Goal: Ask a question

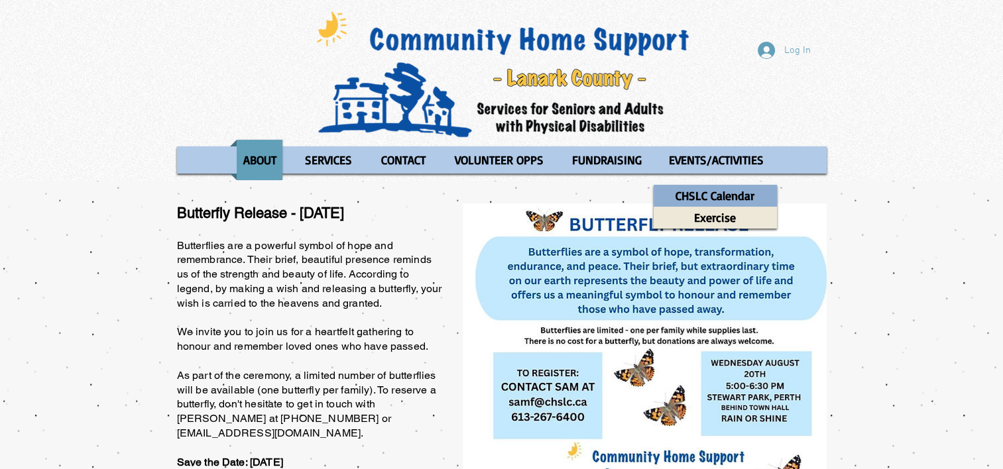
click at [690, 194] on p "CHSLC Calendar" at bounding box center [715, 196] width 91 height 22
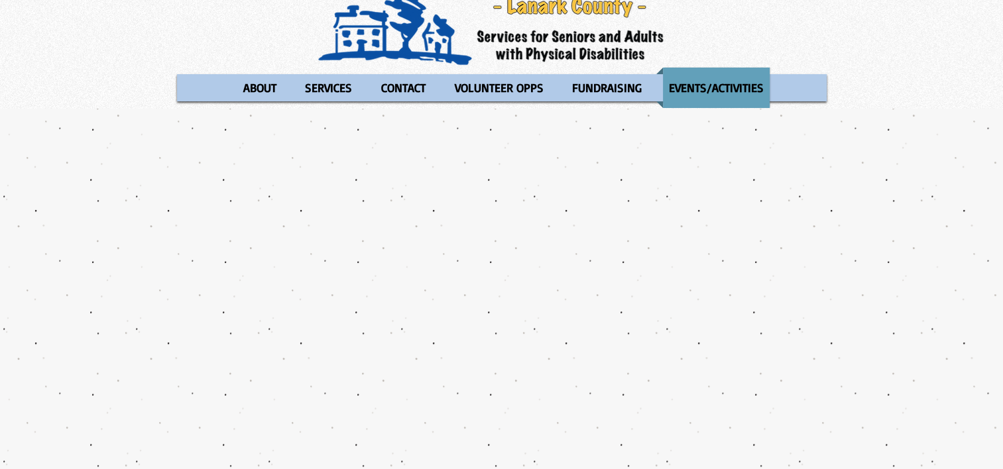
scroll to position [45, 0]
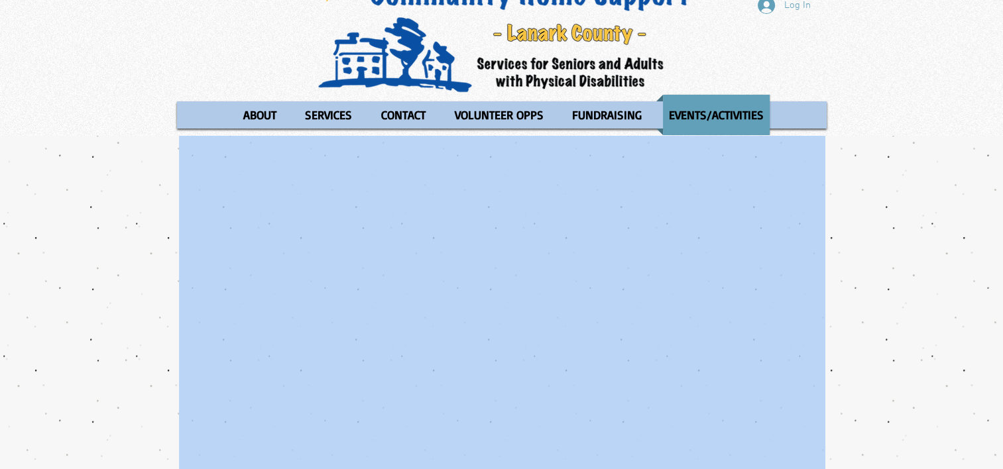
drag, startPoint x: 151, startPoint y: 168, endPoint x: 181, endPoint y: 160, distance: 30.9
click at [25, 31] on div "Log In ABOUT OUR STORIES Diner's Club Stories MOW Stories Lois's Journey Ryan's…" at bounding box center [501, 425] width 1003 height 940
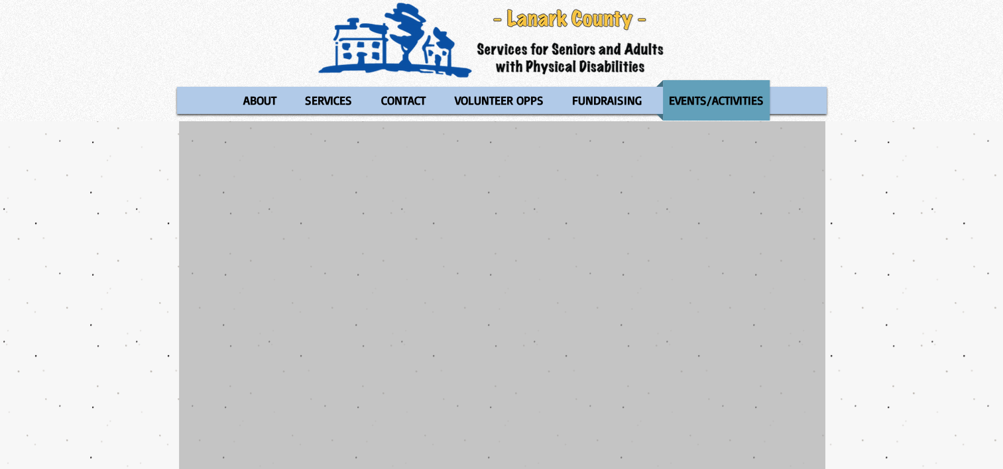
scroll to position [53, 0]
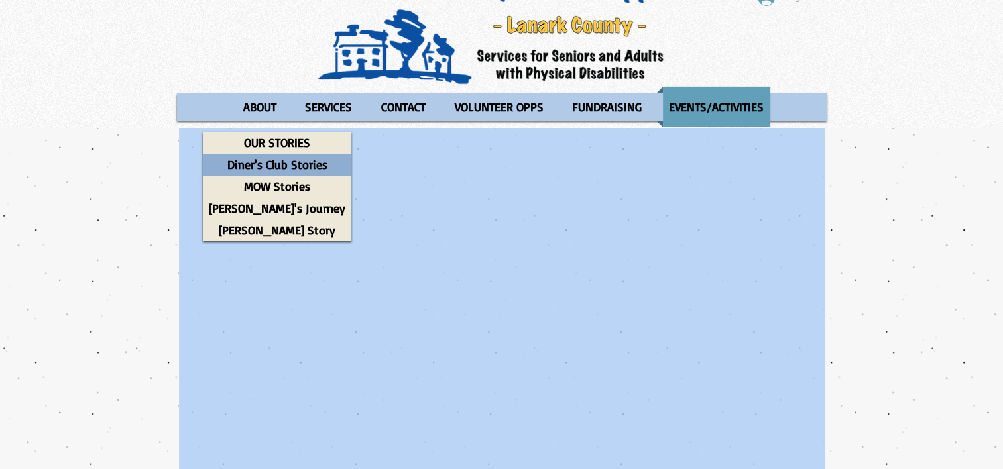
click at [247, 156] on p "Diner's Club Stories" at bounding box center [277, 165] width 112 height 22
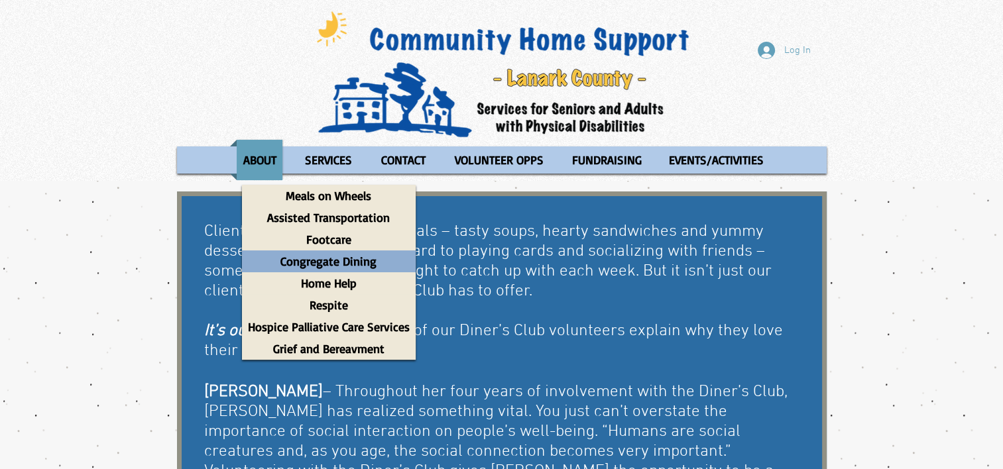
click at [300, 257] on p "Congregate Dining" at bounding box center [329, 262] width 108 height 22
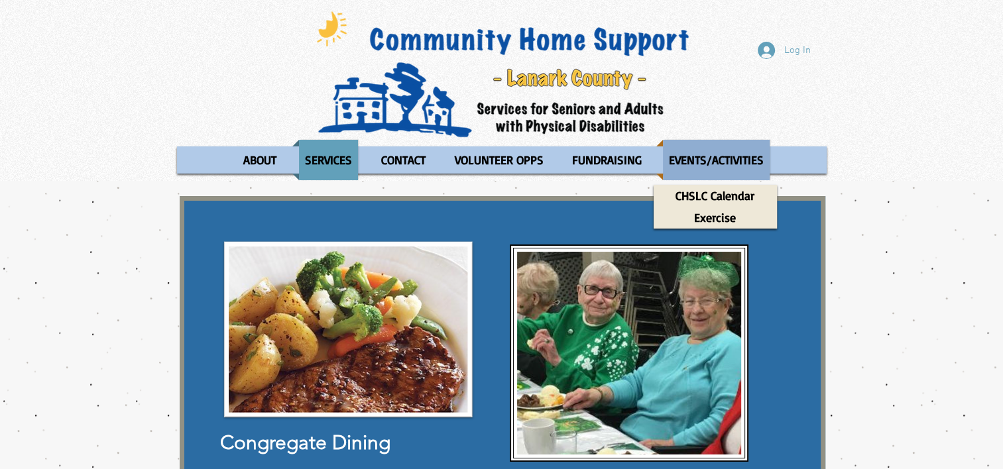
click at [706, 154] on p "EVENTS/ACTIVITIES" at bounding box center [716, 160] width 107 height 40
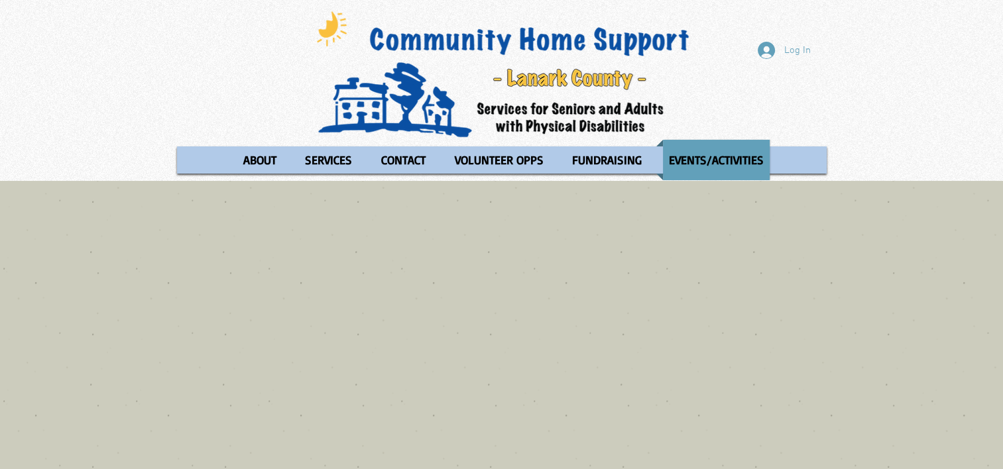
click at [706, 154] on p "EVENTS/ACTIVITIES" at bounding box center [716, 160] width 107 height 40
click at [400, 158] on p "CONTACT" at bounding box center [403, 160] width 56 height 40
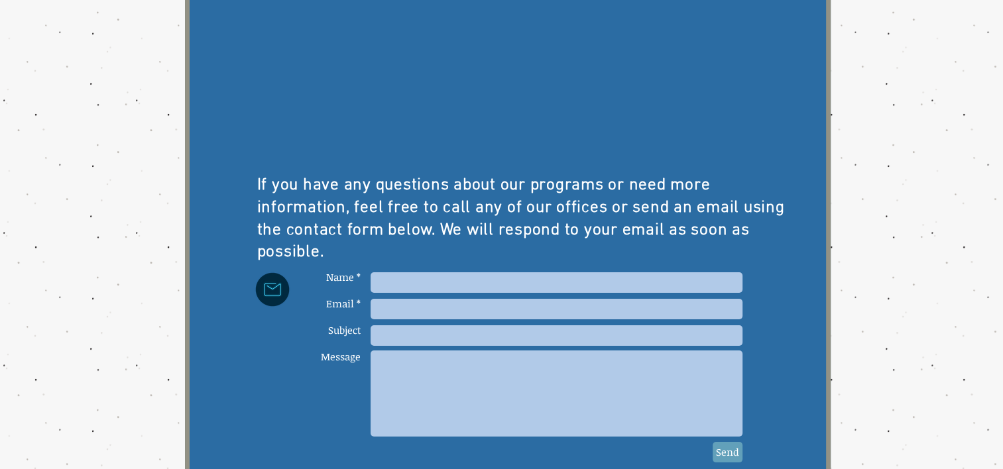
scroll to position [435, 0]
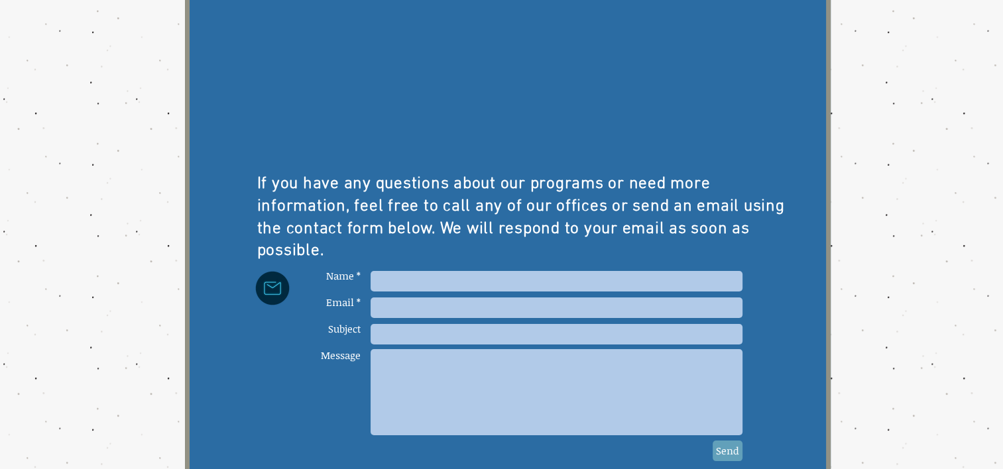
click at [652, 194] on p "If you have any questions about our programs or need more information, feel fre…" at bounding box center [522, 219] width 531 height 90
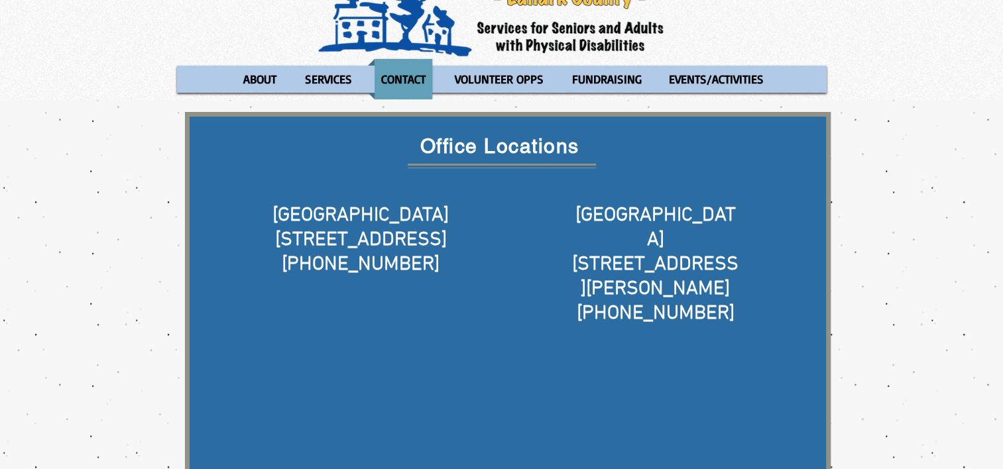
scroll to position [82, 0]
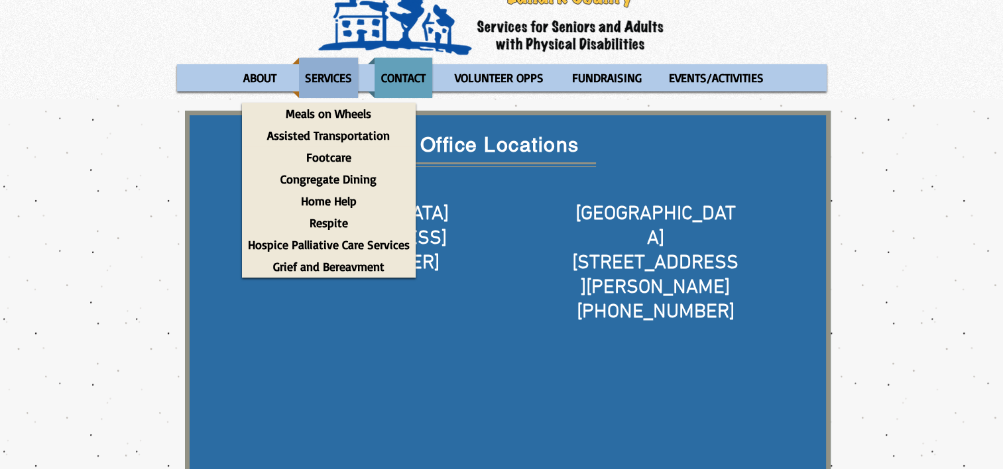
click at [326, 90] on p "SERVICES" at bounding box center [328, 78] width 59 height 40
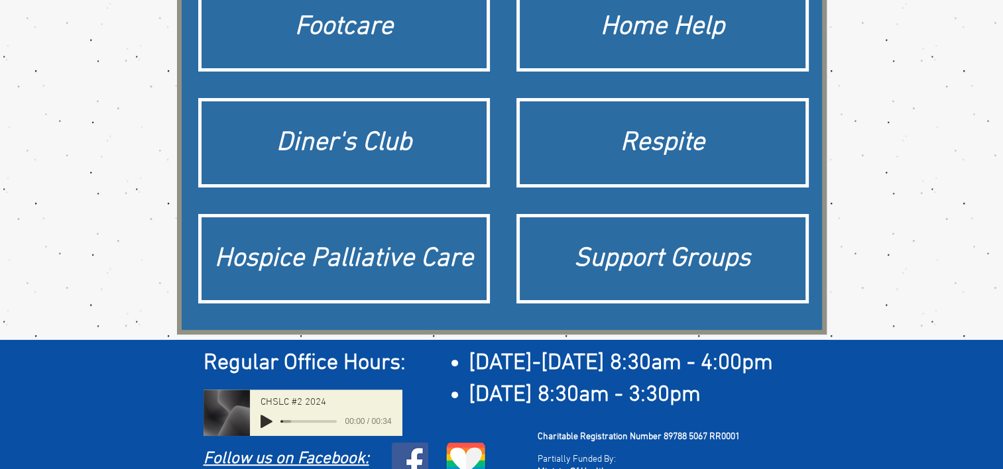
scroll to position [363, 0]
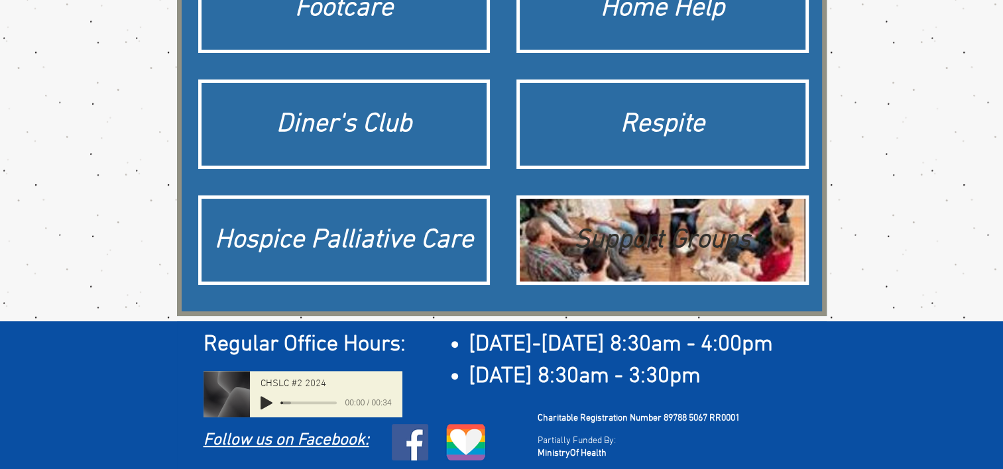
click at [668, 219] on div "Support Groups" at bounding box center [663, 240] width 286 height 83
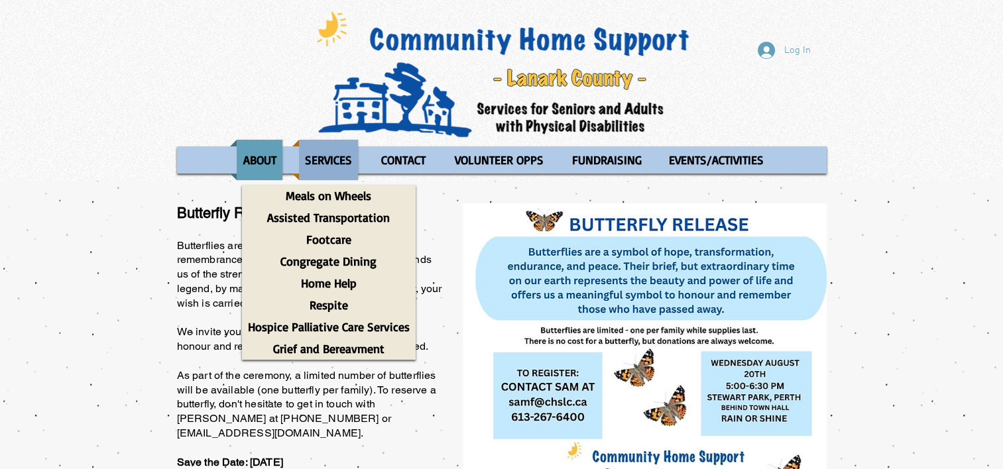
click at [312, 143] on p "SERVICES" at bounding box center [328, 160] width 59 height 40
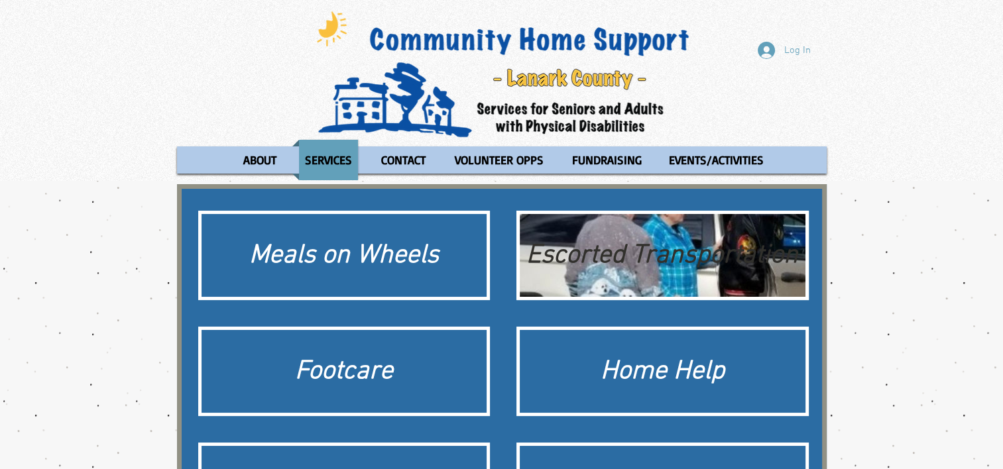
click at [611, 274] on div "Escorted Transportation" at bounding box center [663, 255] width 286 height 83
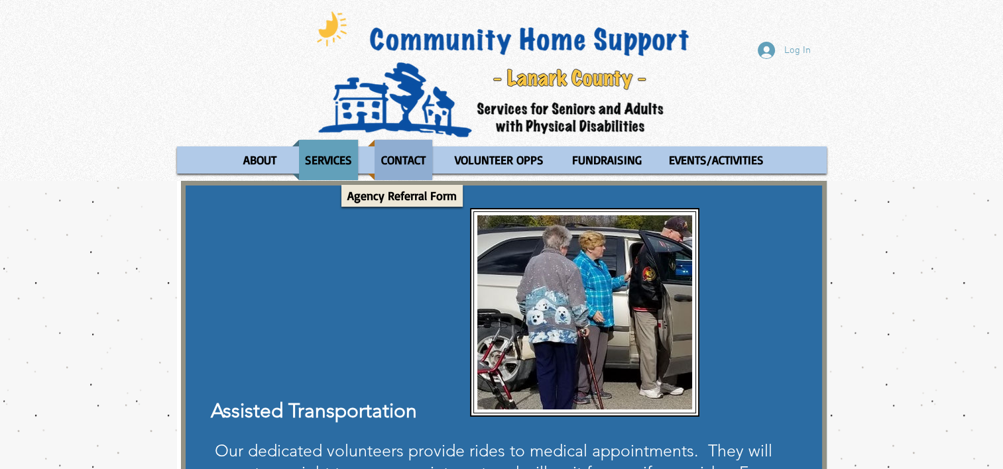
click at [401, 158] on p "CONTACT" at bounding box center [403, 160] width 56 height 40
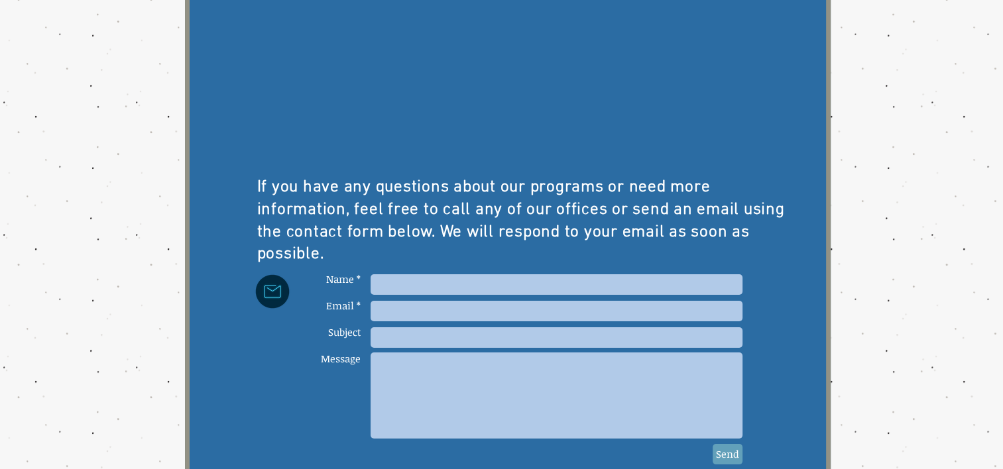
scroll to position [431, 0]
click at [408, 277] on input "main content" at bounding box center [557, 285] width 372 height 21
type input "[PERSON_NAME]"
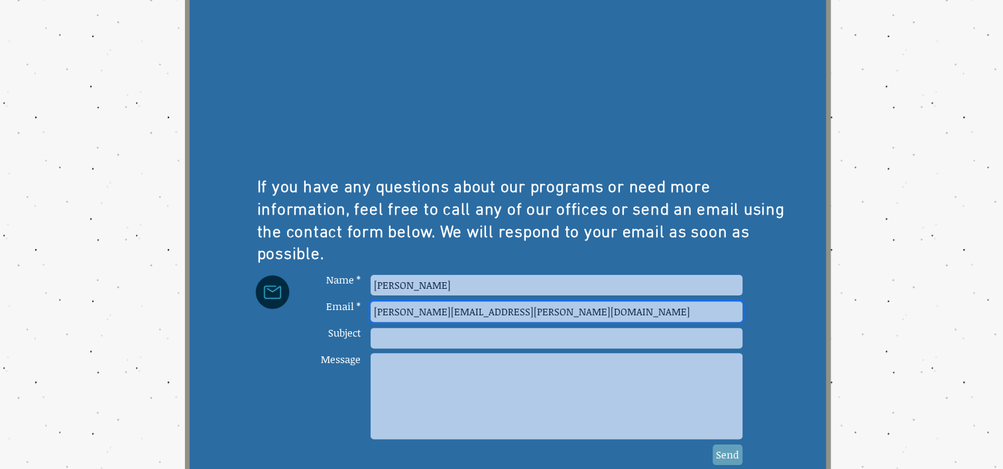
type input "[PERSON_NAME][EMAIL_ADDRESS][PERSON_NAME][DOMAIN_NAME]"
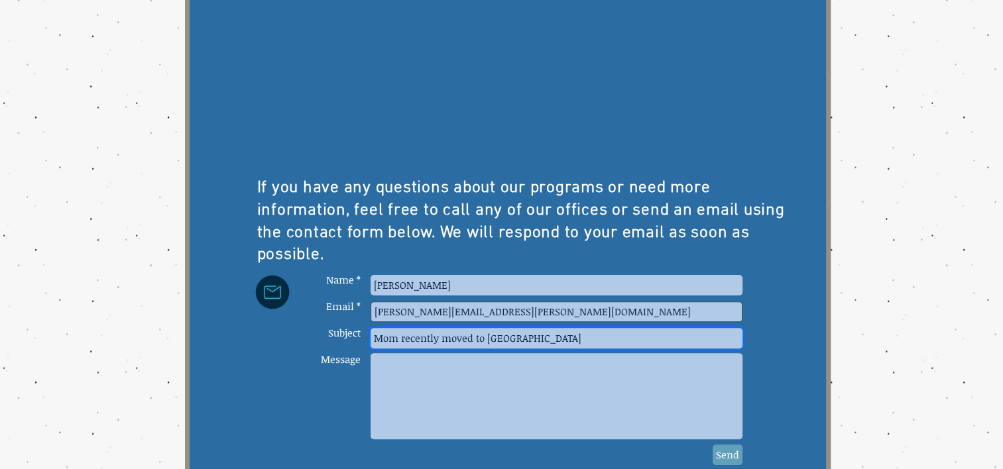
type input "Mom recently moved to [GEOGRAPHIC_DATA]"
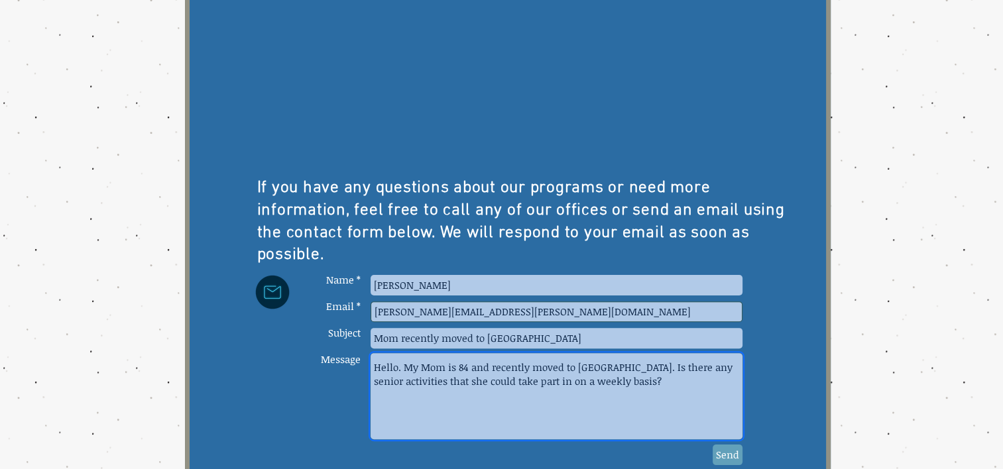
type textarea "Hello. My Mom is 84 and recently moved to [GEOGRAPHIC_DATA]. Is there any senio…"
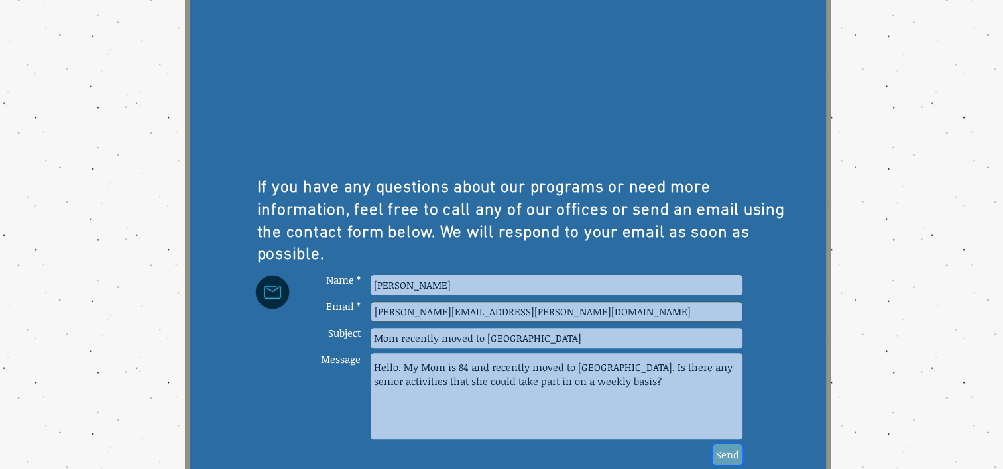
click at [722, 448] on span "Send" at bounding box center [727, 455] width 23 height 14
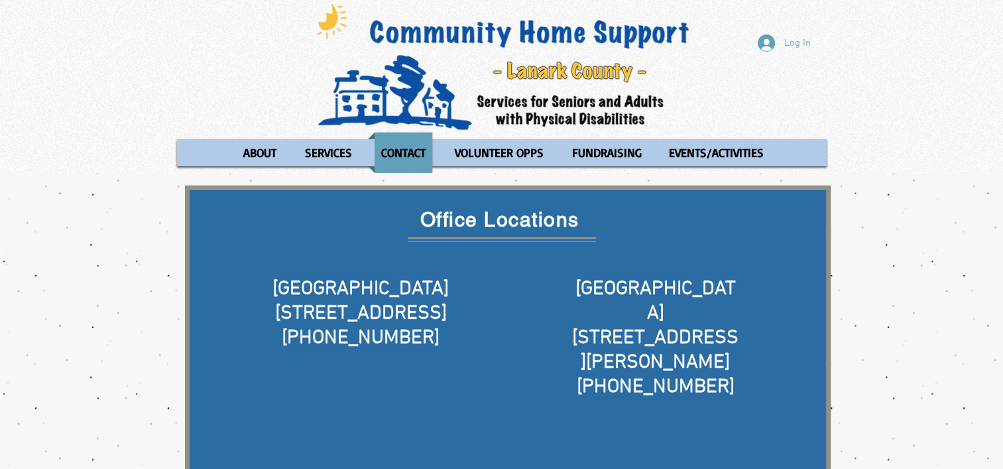
scroll to position [0, 0]
